Goal: Task Accomplishment & Management: Use online tool/utility

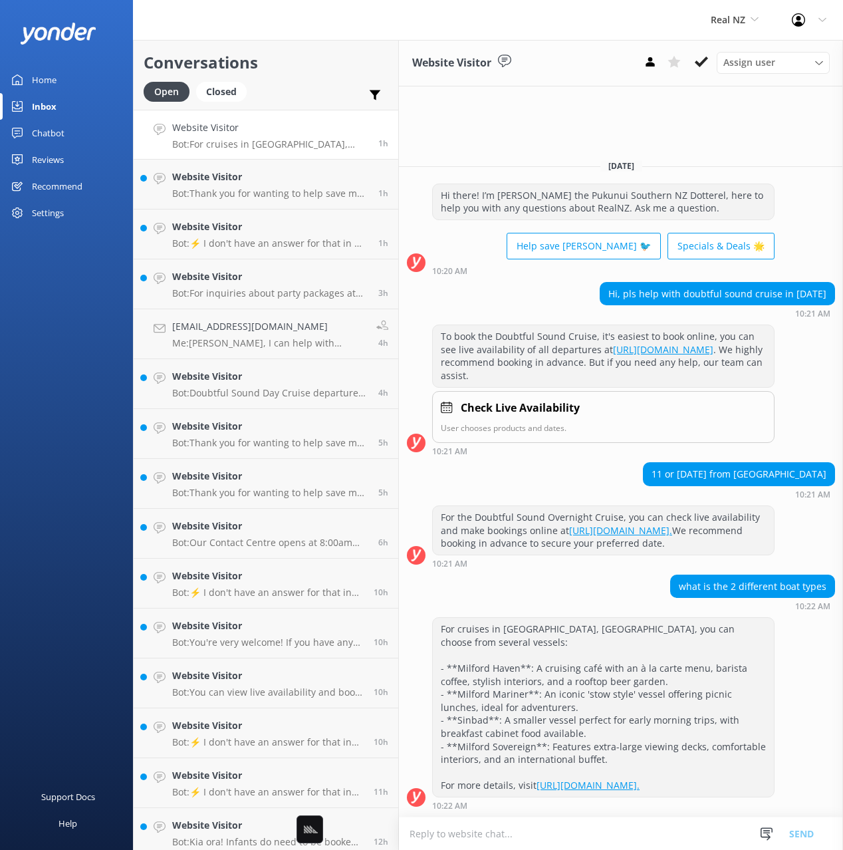
click at [67, 139] on link "Chatbot" at bounding box center [66, 133] width 133 height 27
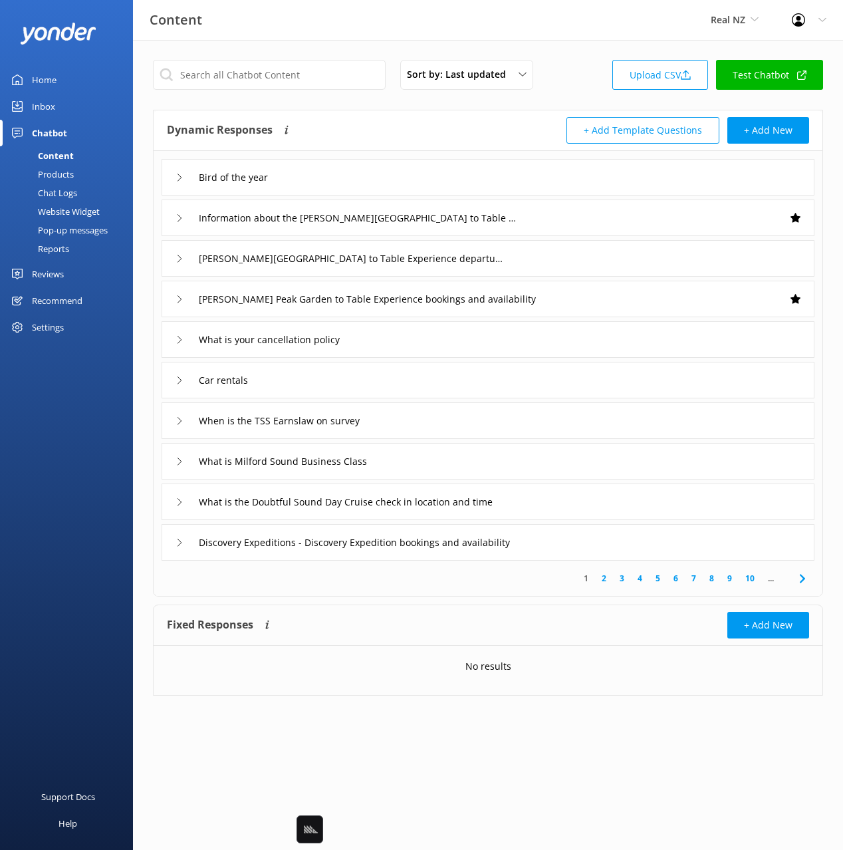
click at [65, 226] on div "Pop-up messages" at bounding box center [58, 230] width 100 height 19
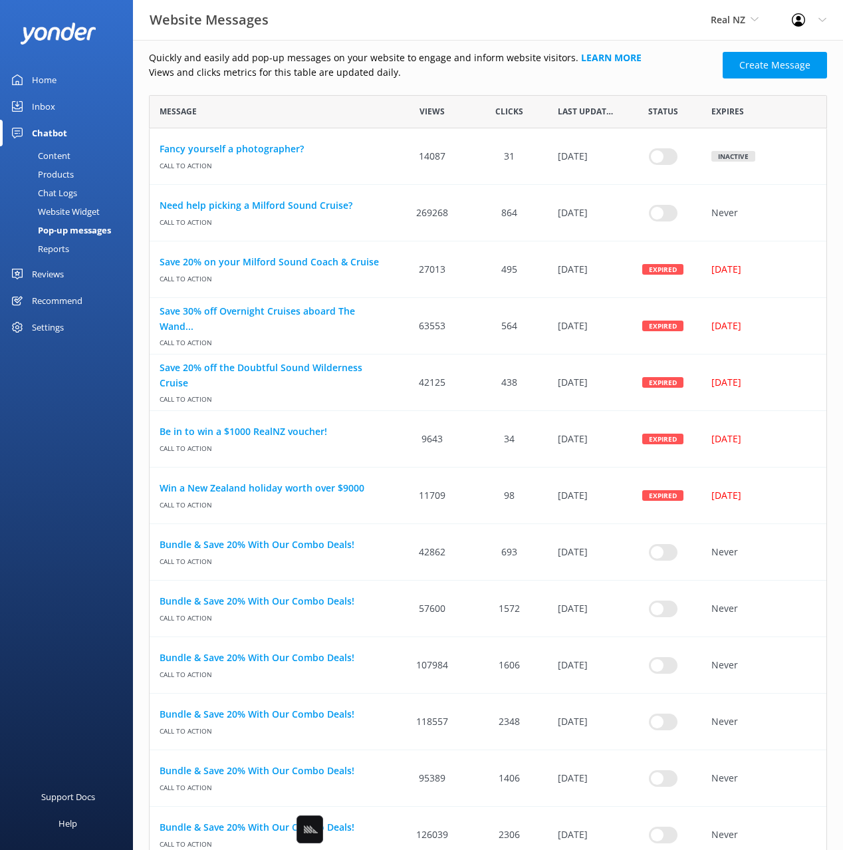
scroll to position [1011, 0]
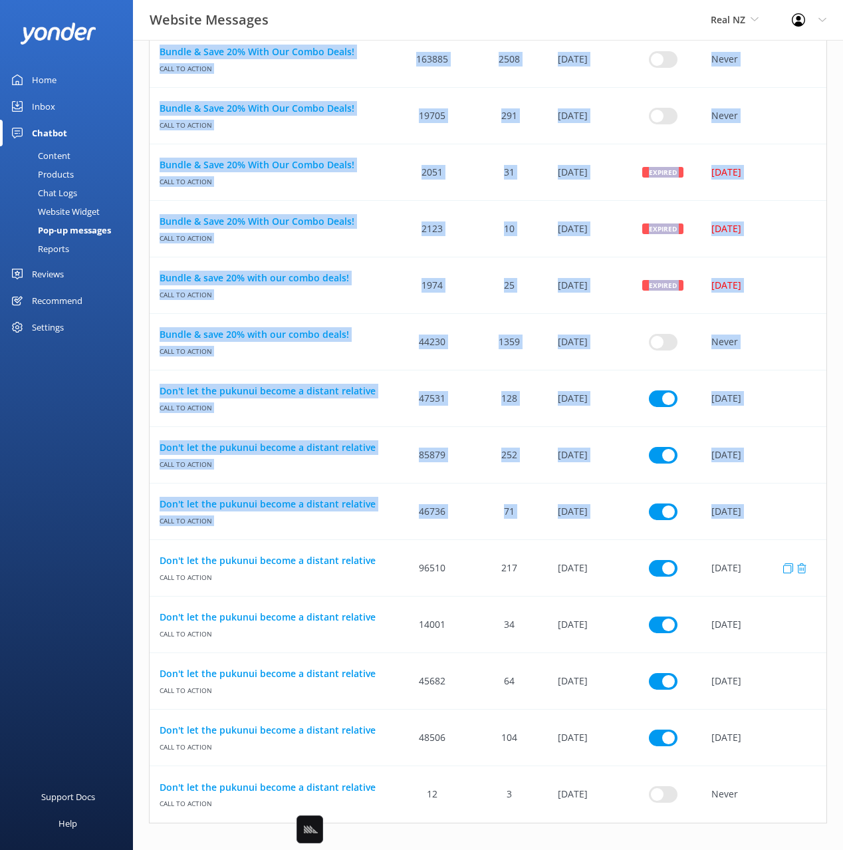
drag, startPoint x: 140, startPoint y: 390, endPoint x: 263, endPoint y: 543, distance: 196.3
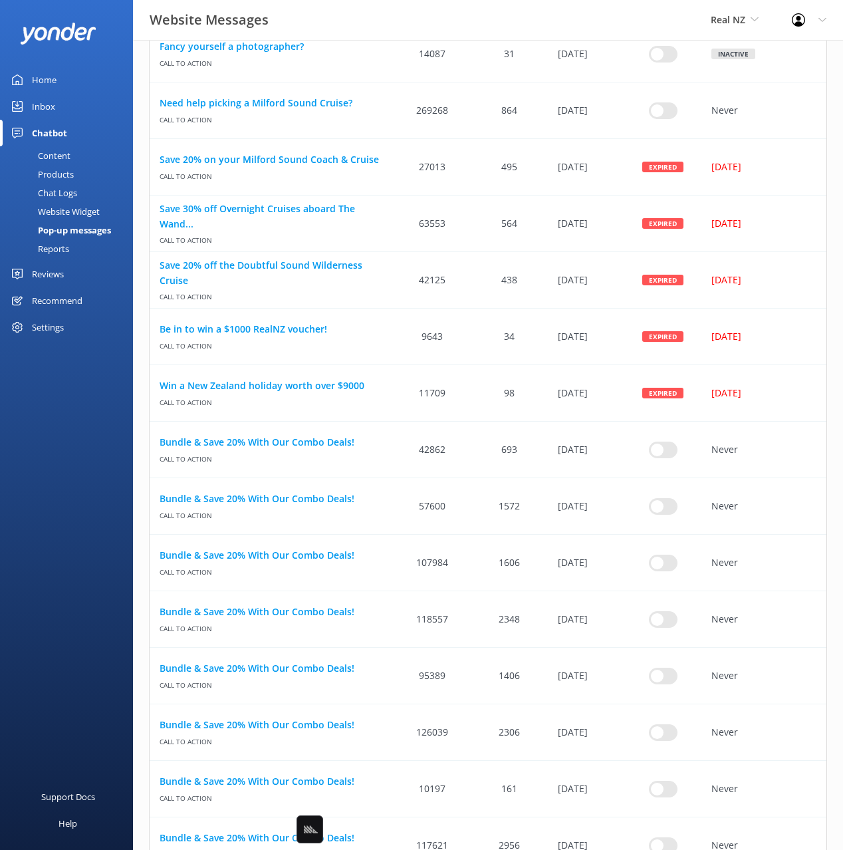
scroll to position [0, 0]
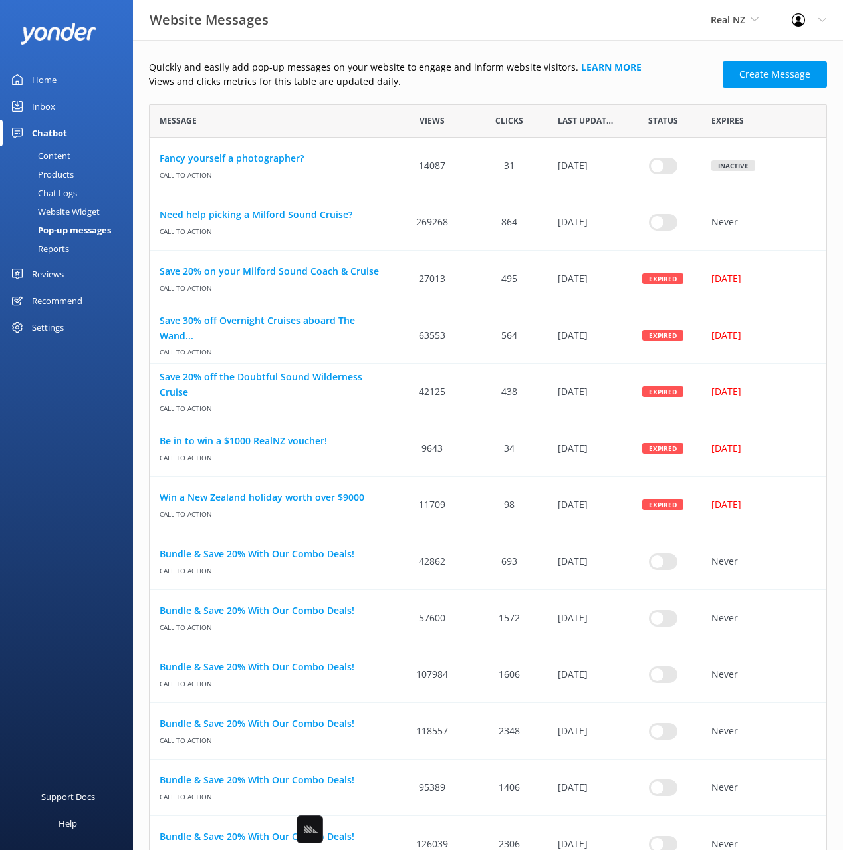
click at [434, 88] on p "Views and clicks metrics for this table are updated daily." at bounding box center [432, 81] width 566 height 15
click at [684, 63] on p "Quickly and easily add pop-up messages on your website to engage and inform web…" at bounding box center [432, 67] width 566 height 15
click at [672, 68] on p "Quickly and easily add pop-up messages on your website to engage and inform web…" at bounding box center [432, 67] width 566 height 15
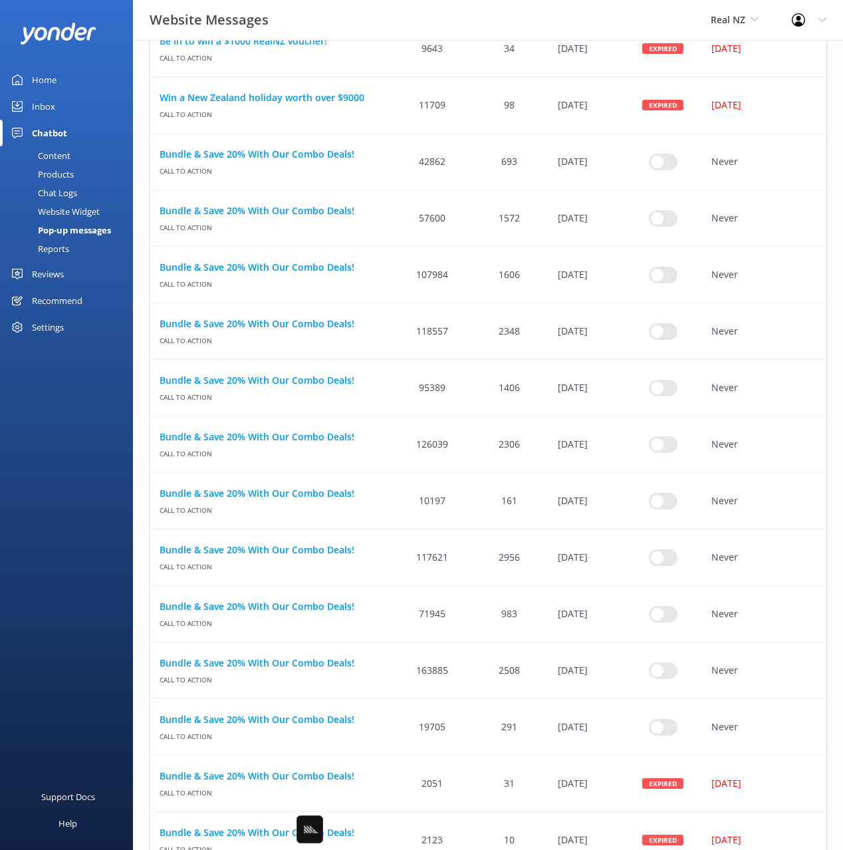
scroll to position [1011, 0]
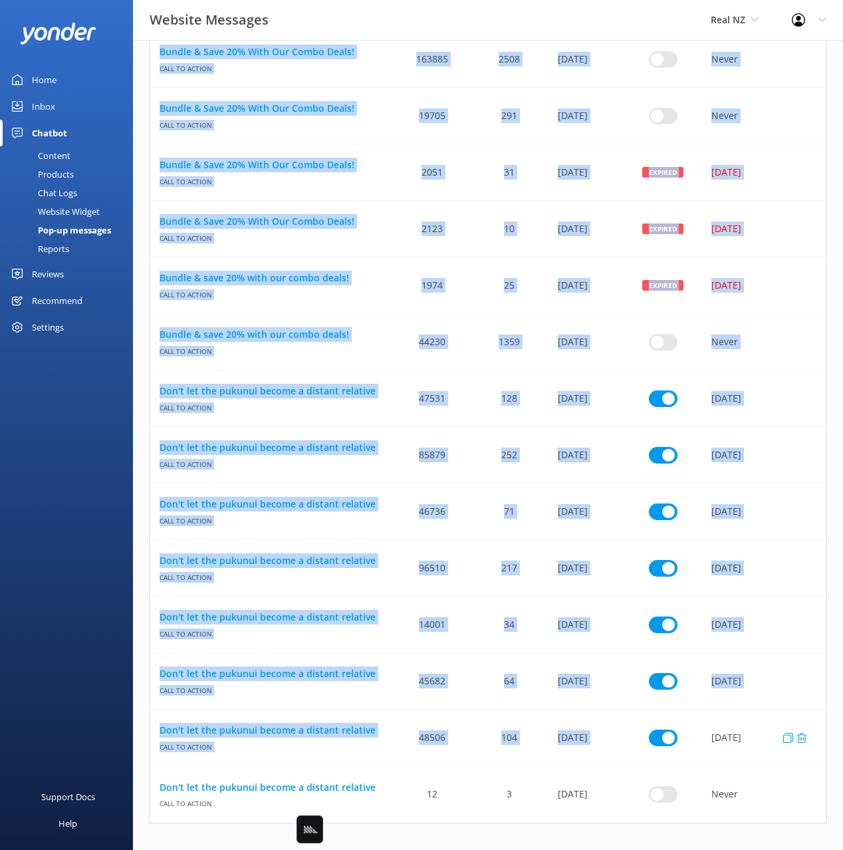
drag, startPoint x: 142, startPoint y: 386, endPoint x: 765, endPoint y: 718, distance: 706.0
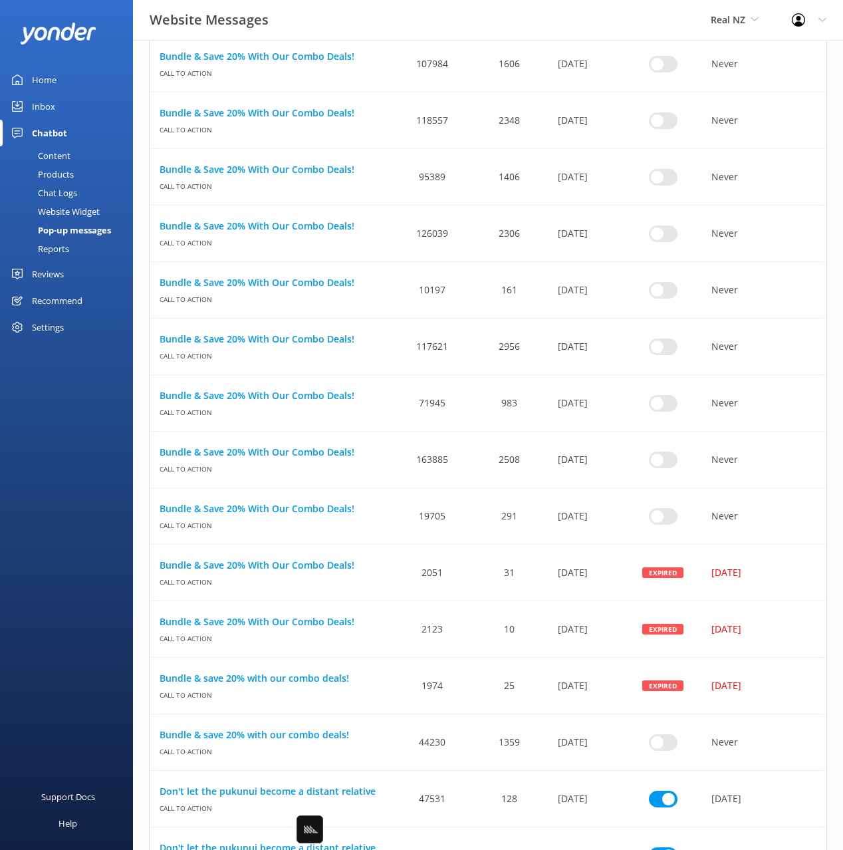
scroll to position [0, 0]
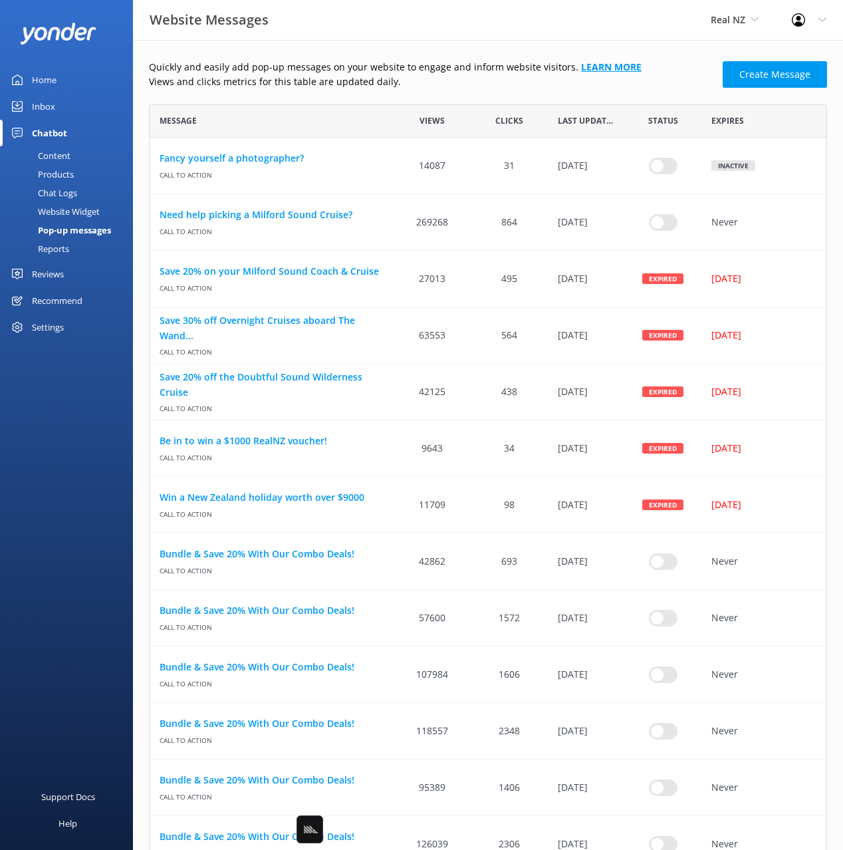
drag, startPoint x: 321, startPoint y: 82, endPoint x: 569, endPoint y: 70, distance: 248.4
click at [321, 82] on p "Views and clicks metrics for this table are updated daily." at bounding box center [432, 81] width 566 height 15
click at [551, 85] on p "Views and clicks metrics for this table are updated daily." at bounding box center [432, 81] width 566 height 15
click at [660, 83] on p "Views and clicks metrics for this table are updated daily." at bounding box center [432, 81] width 566 height 15
click at [642, 78] on p "Views and clicks metrics for this table are updated daily." at bounding box center [432, 81] width 566 height 15
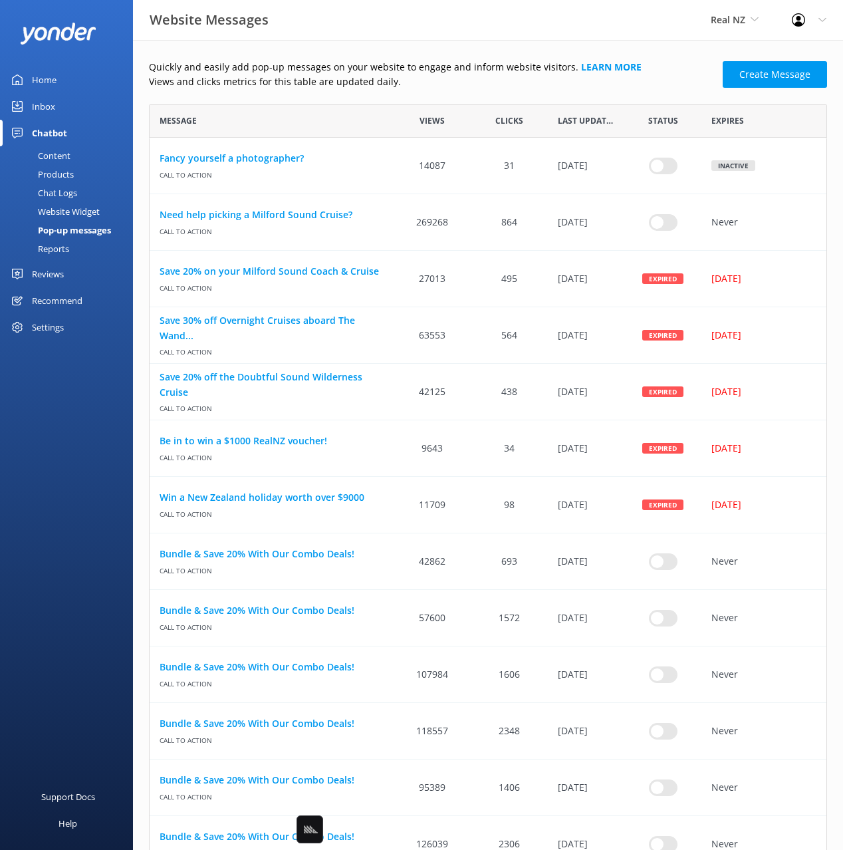
click at [643, 78] on p "Views and clicks metrics for this table are updated daily." at bounding box center [432, 81] width 566 height 15
